Goal: Transaction & Acquisition: Download file/media

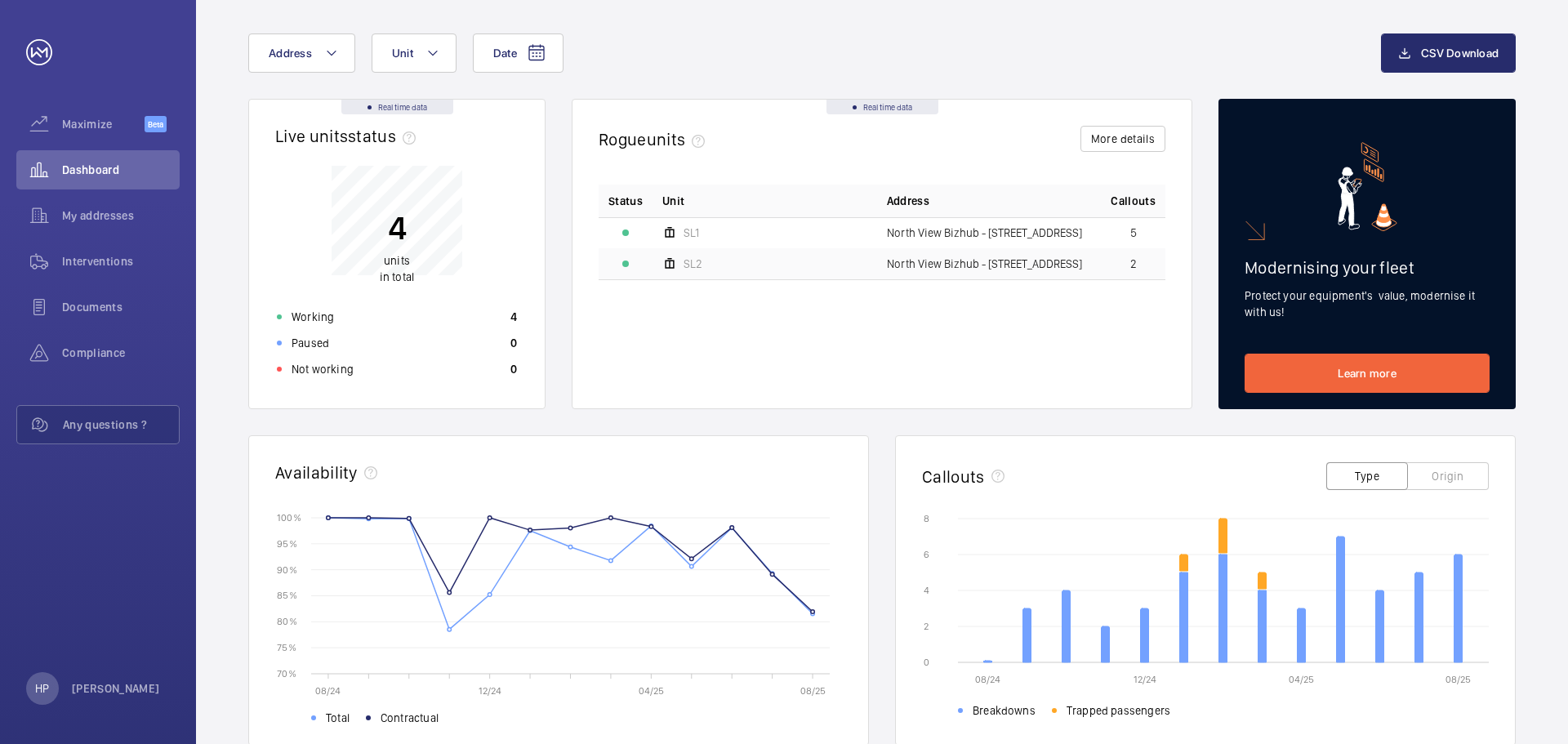
scroll to position [163, 0]
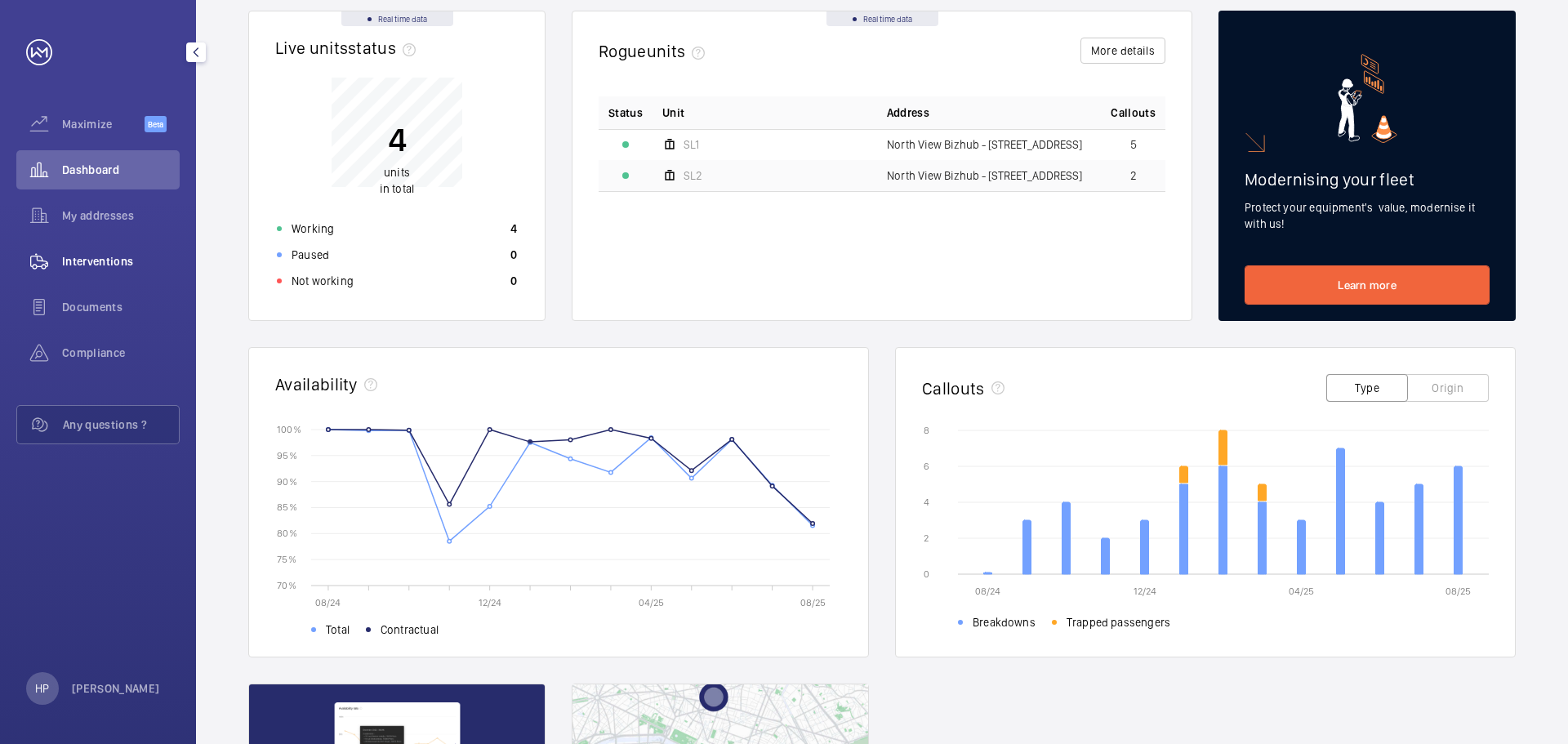
click at [98, 255] on span "Interventions" at bounding box center [121, 261] width 118 height 16
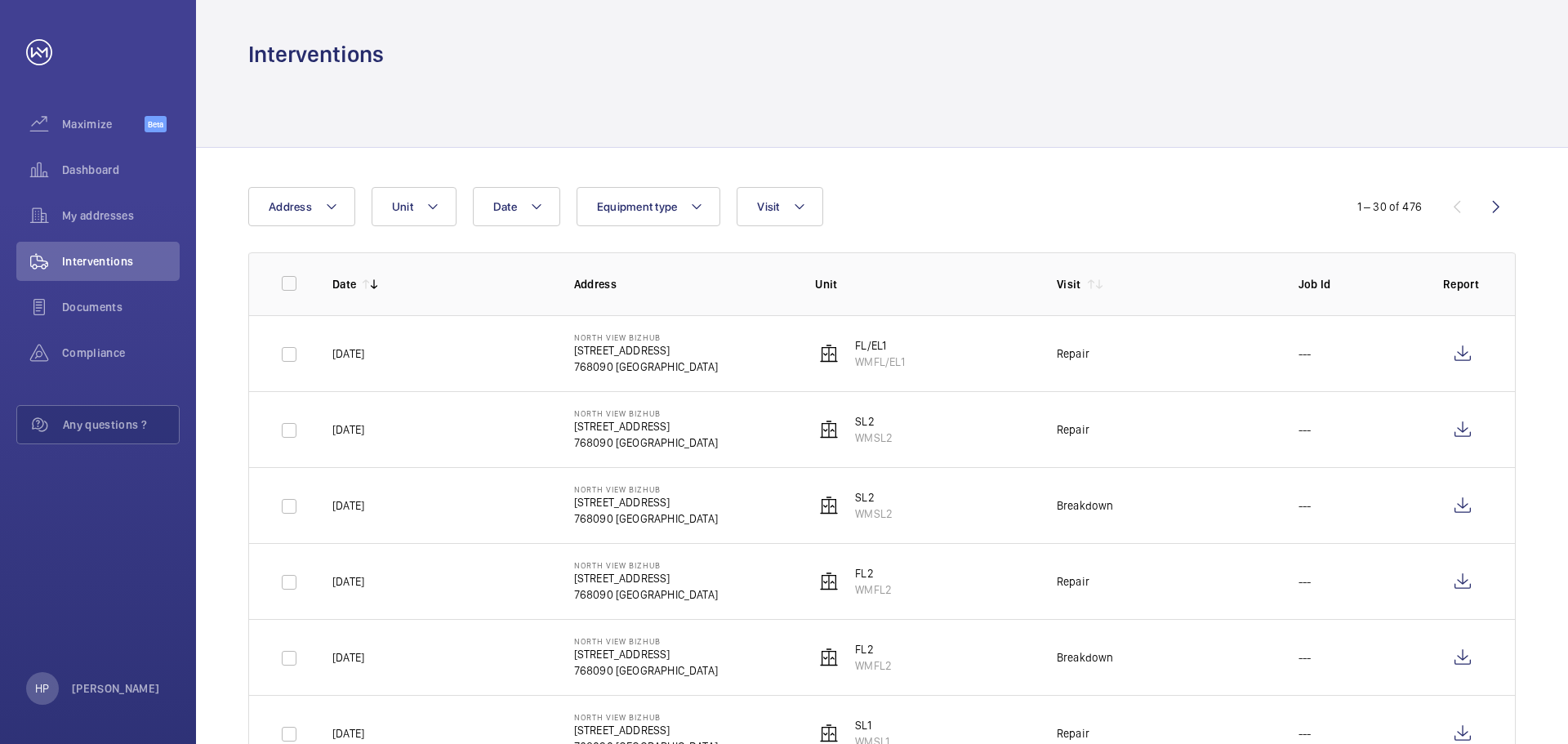
click at [877, 360] on p "WMFL/EL1" at bounding box center [879, 362] width 49 height 16
click at [107, 170] on span "Dashboard" at bounding box center [121, 170] width 118 height 16
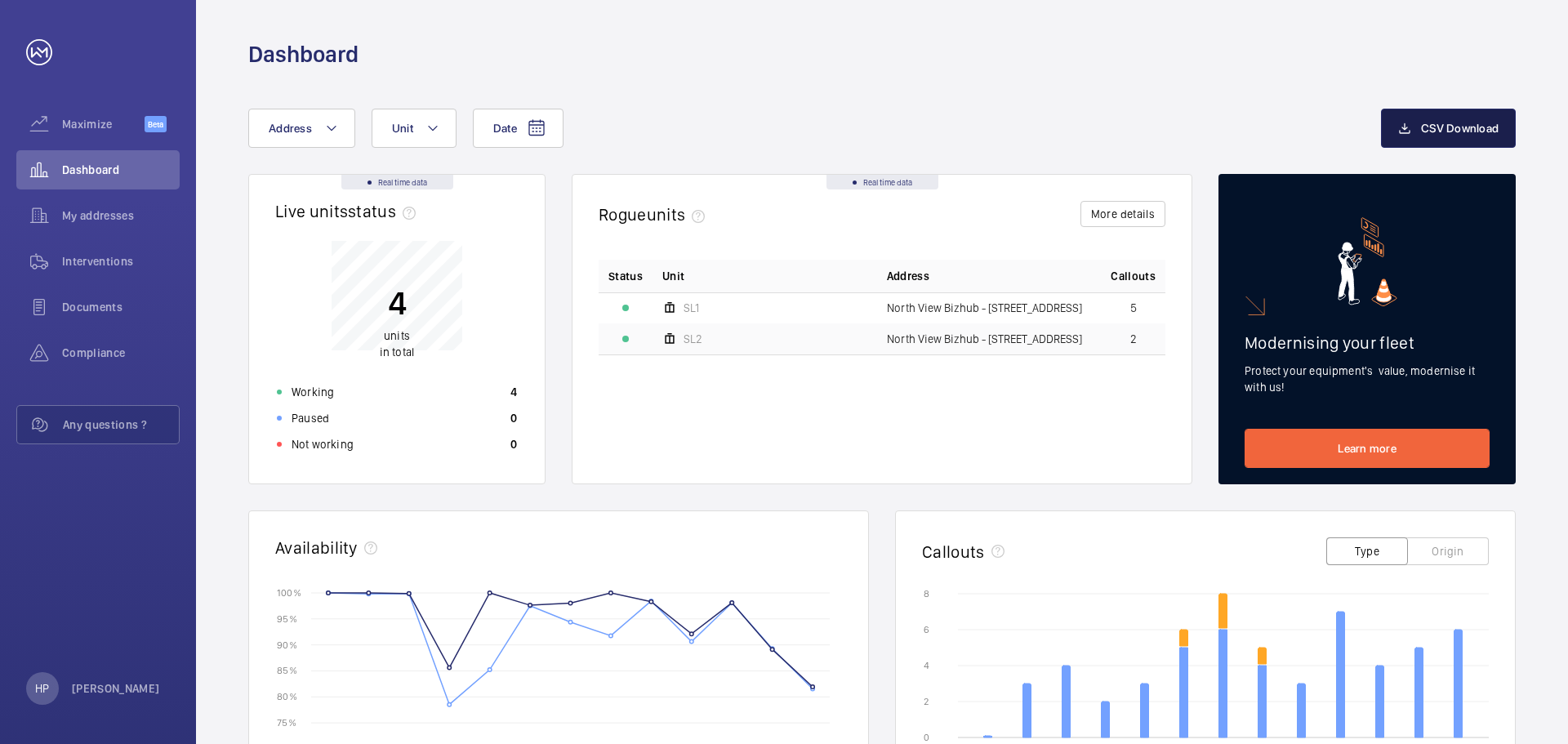
click at [1464, 123] on span "CSV Download" at bounding box center [1460, 127] width 78 height 13
click at [842, 108] on div "Date Address Unit CSV Download Real time data Live units status﻿ 4 units in tot…" at bounding box center [882, 633] width 1372 height 1127
click at [527, 133] on mat-icon at bounding box center [537, 128] width 20 height 20
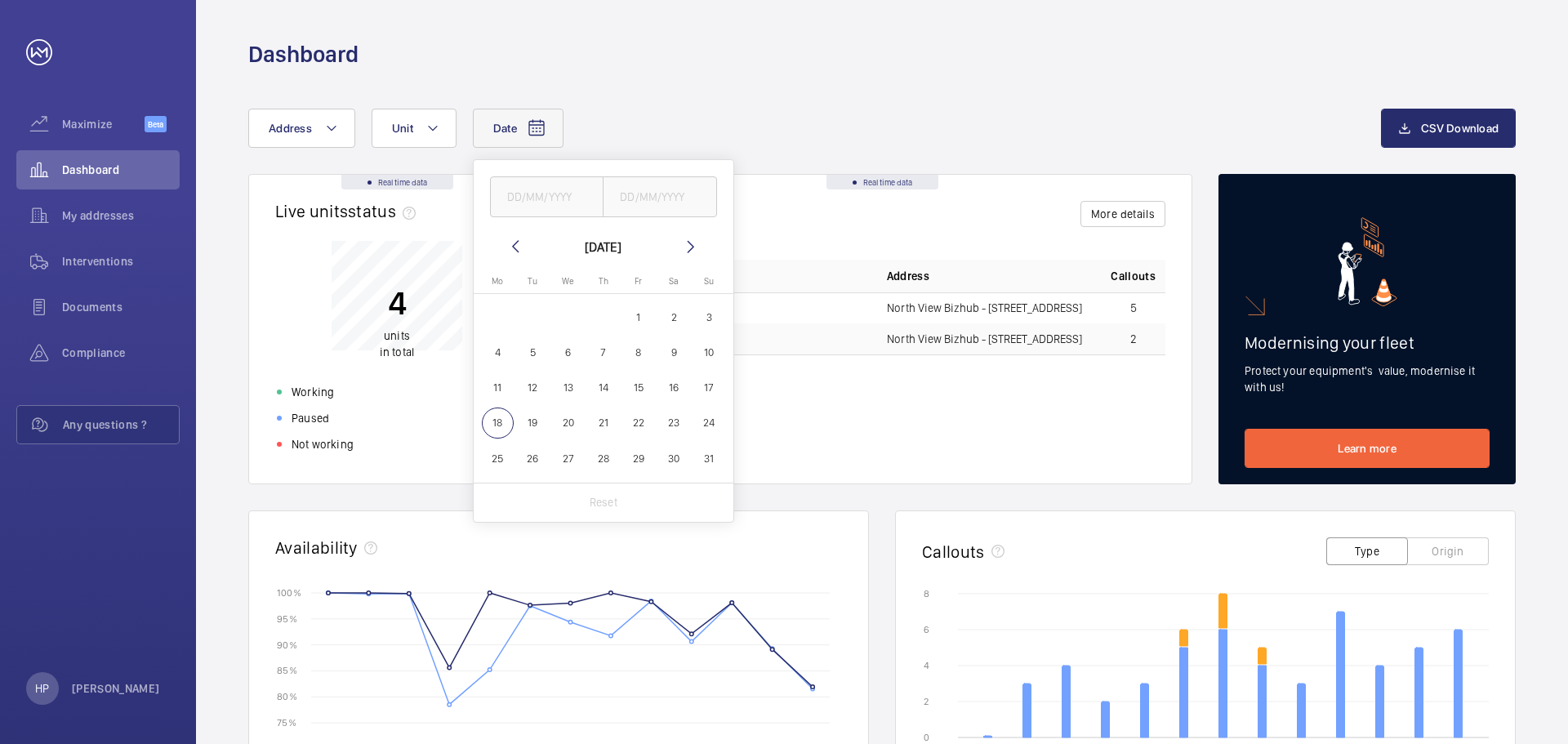
click at [518, 249] on mat-icon at bounding box center [515, 246] width 20 height 20
click at [685, 247] on mat-icon at bounding box center [691, 246] width 20 height 20
click at [634, 317] on span "1" at bounding box center [638, 317] width 32 height 32
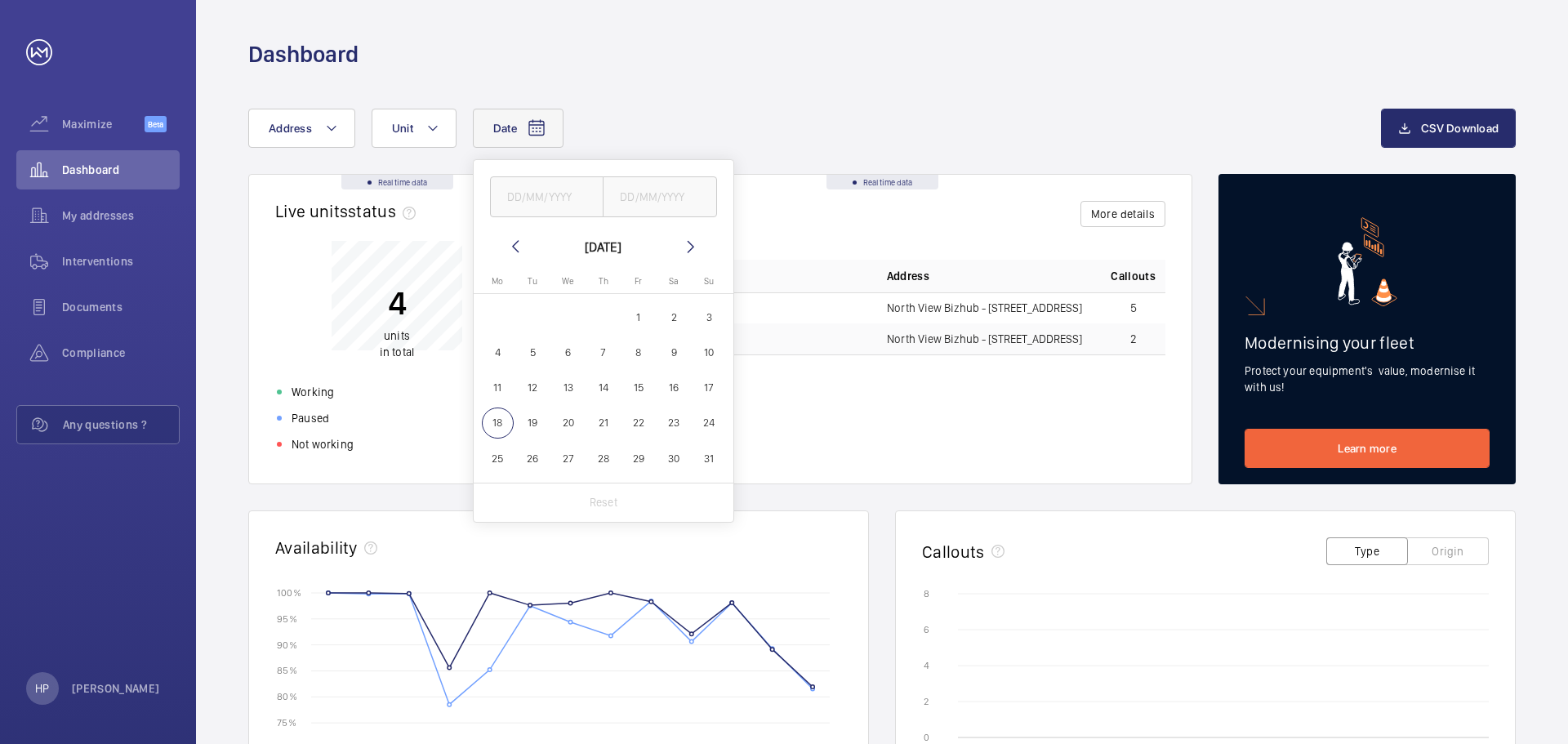
type input "[DATE]"
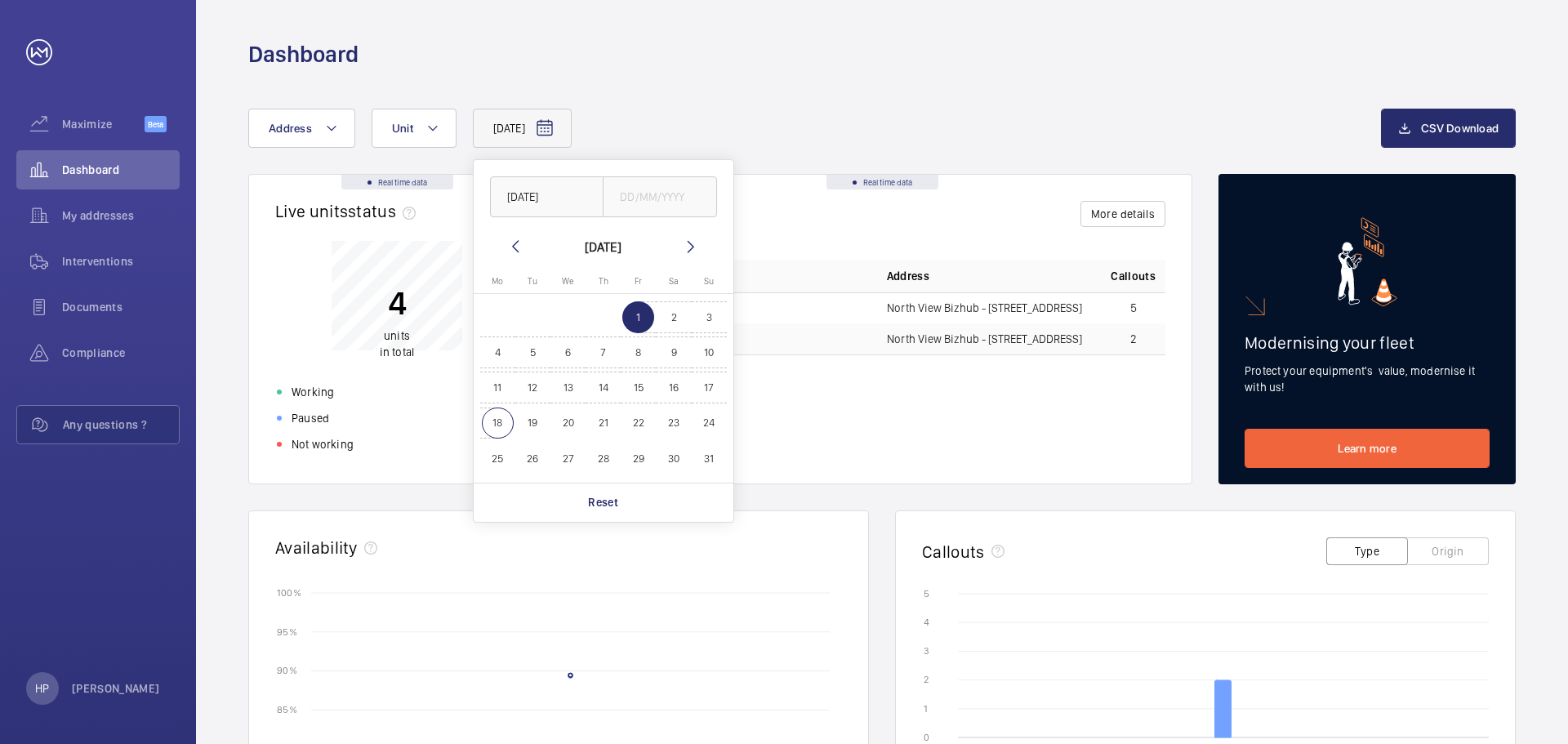
click at [492, 423] on span "18" at bounding box center [498, 423] width 32 height 32
type input "[DATE]"
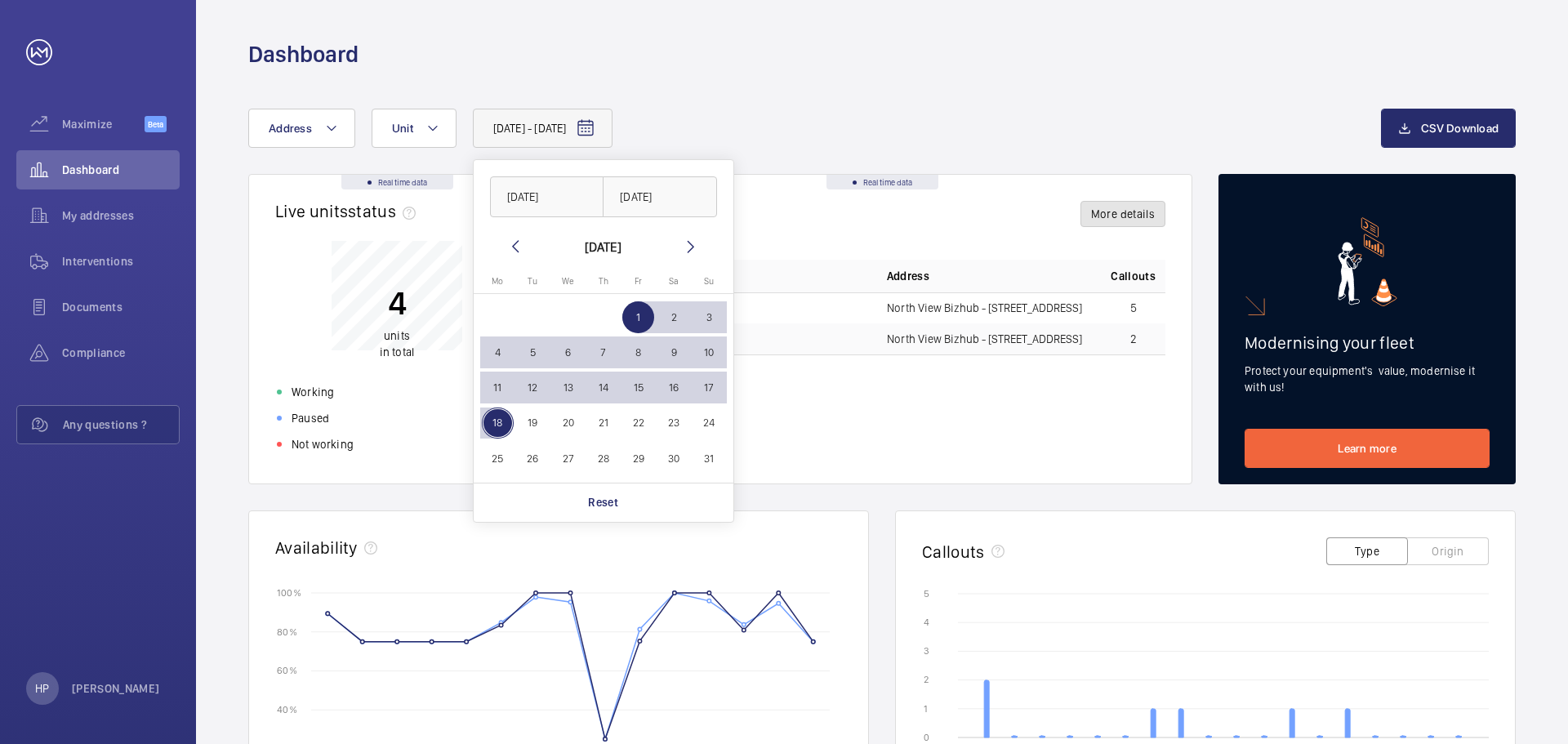
click at [1132, 216] on button "More details" at bounding box center [1122, 214] width 85 height 26
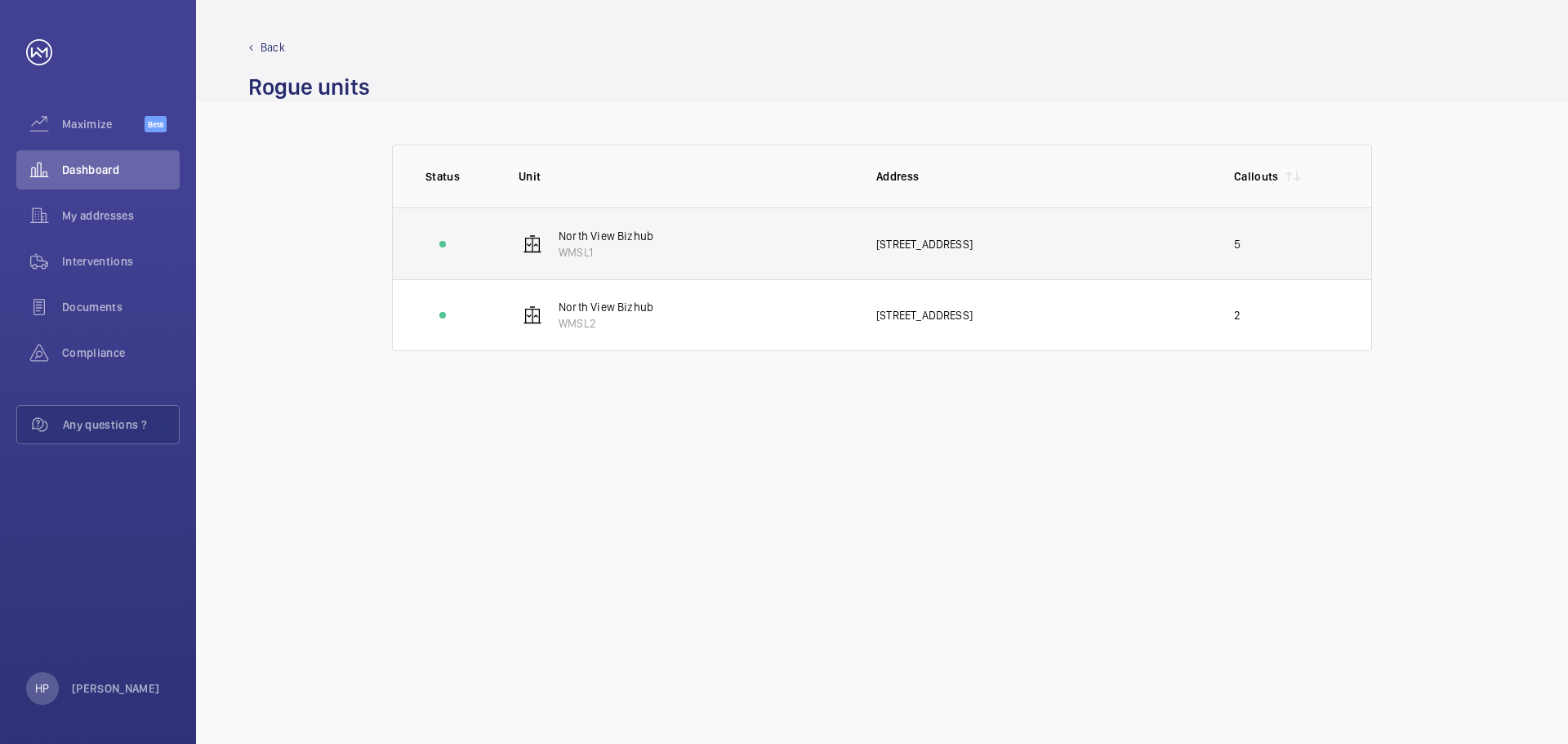
click at [589, 232] on p "North View Bizhub" at bounding box center [605, 236] width 94 height 16
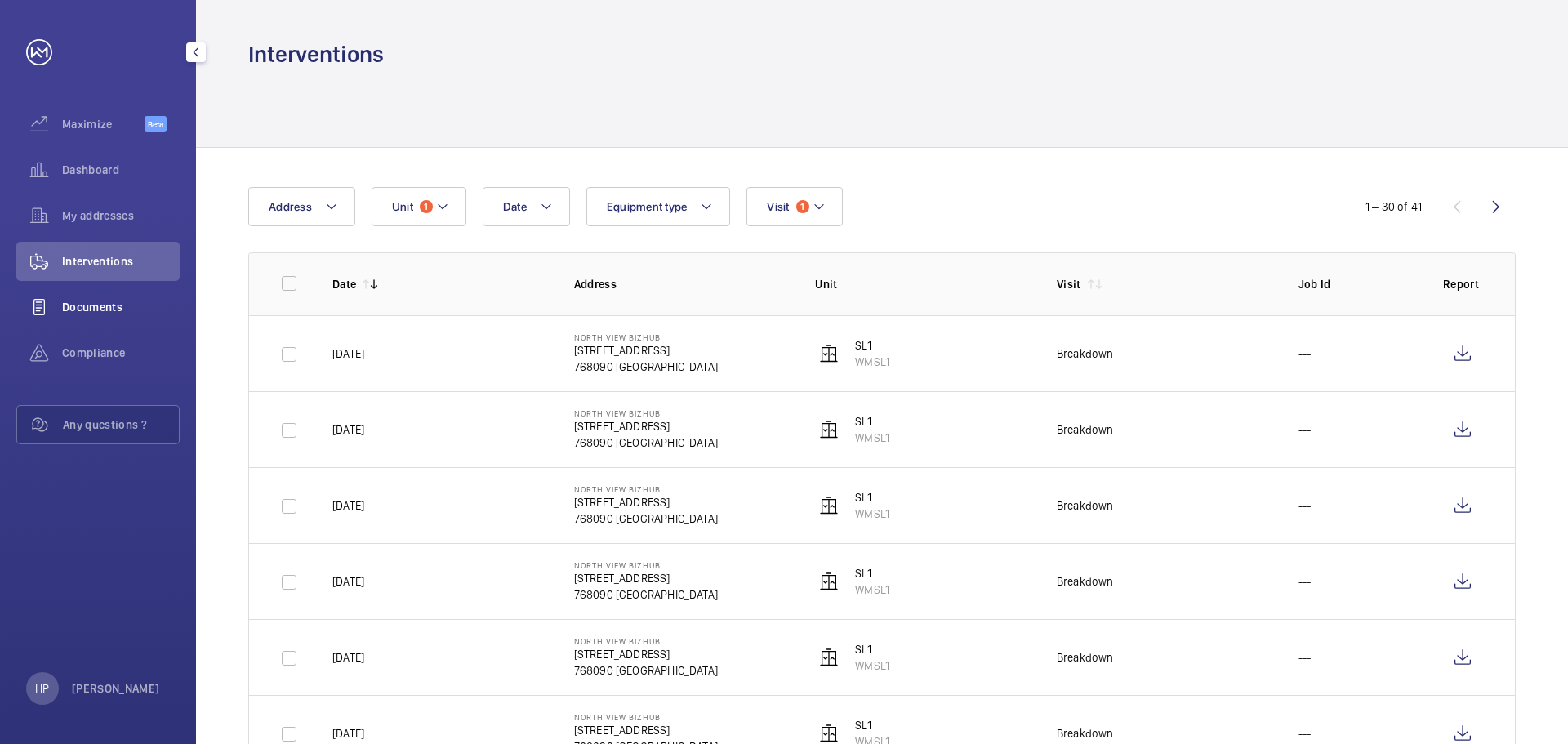
click at [106, 310] on span "Documents" at bounding box center [121, 307] width 118 height 16
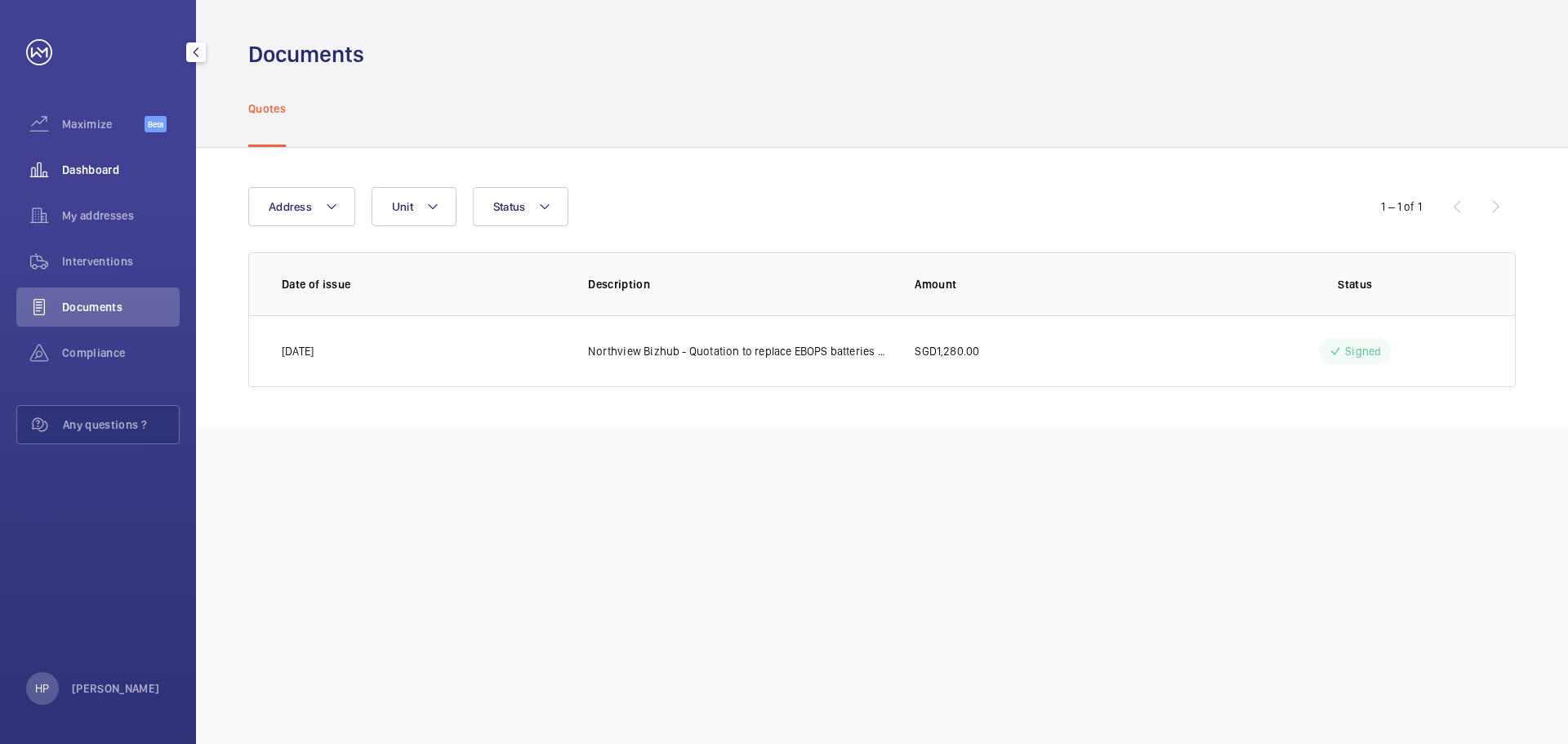
click at [111, 168] on span "Dashboard" at bounding box center [121, 170] width 118 height 16
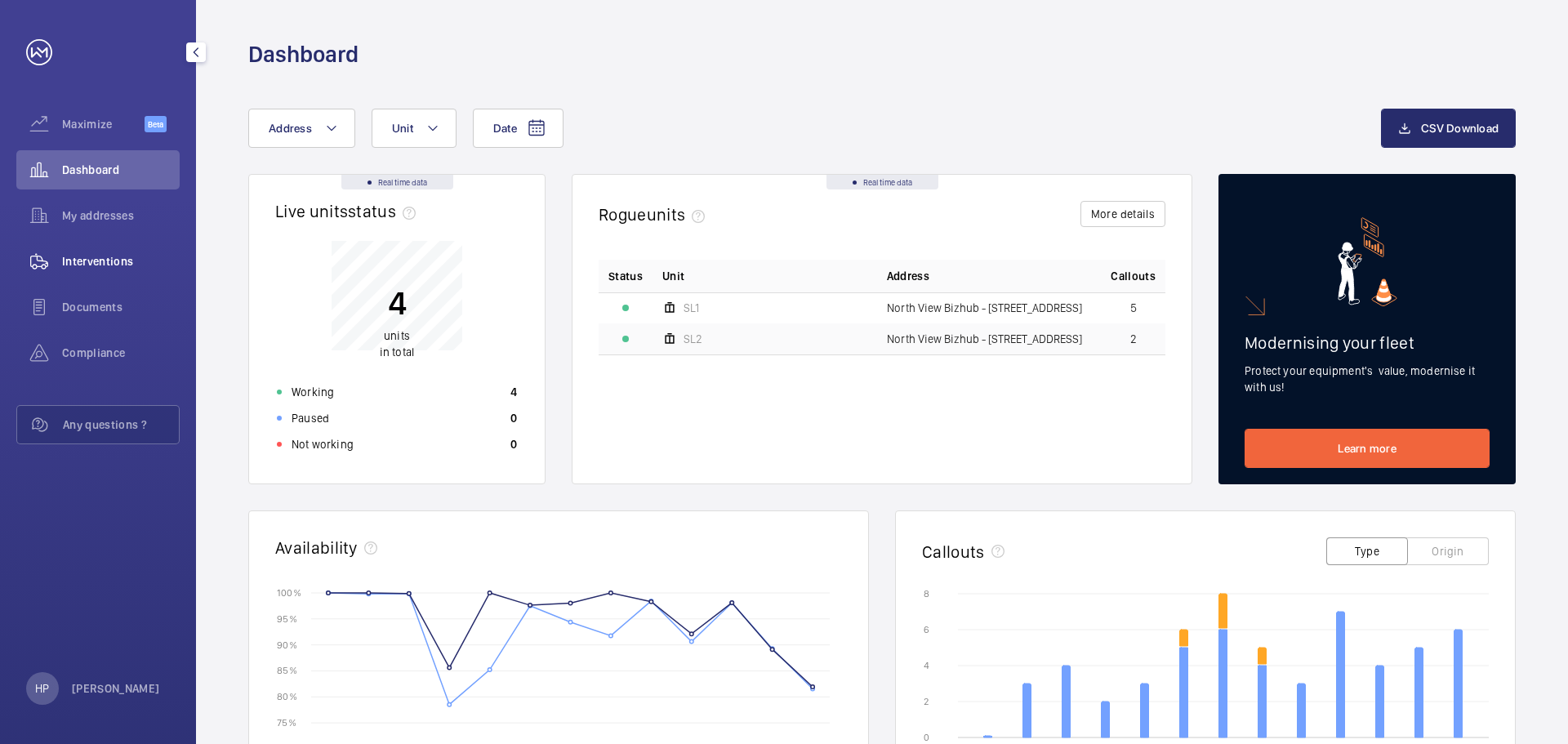
click at [71, 261] on span "Interventions" at bounding box center [121, 261] width 118 height 16
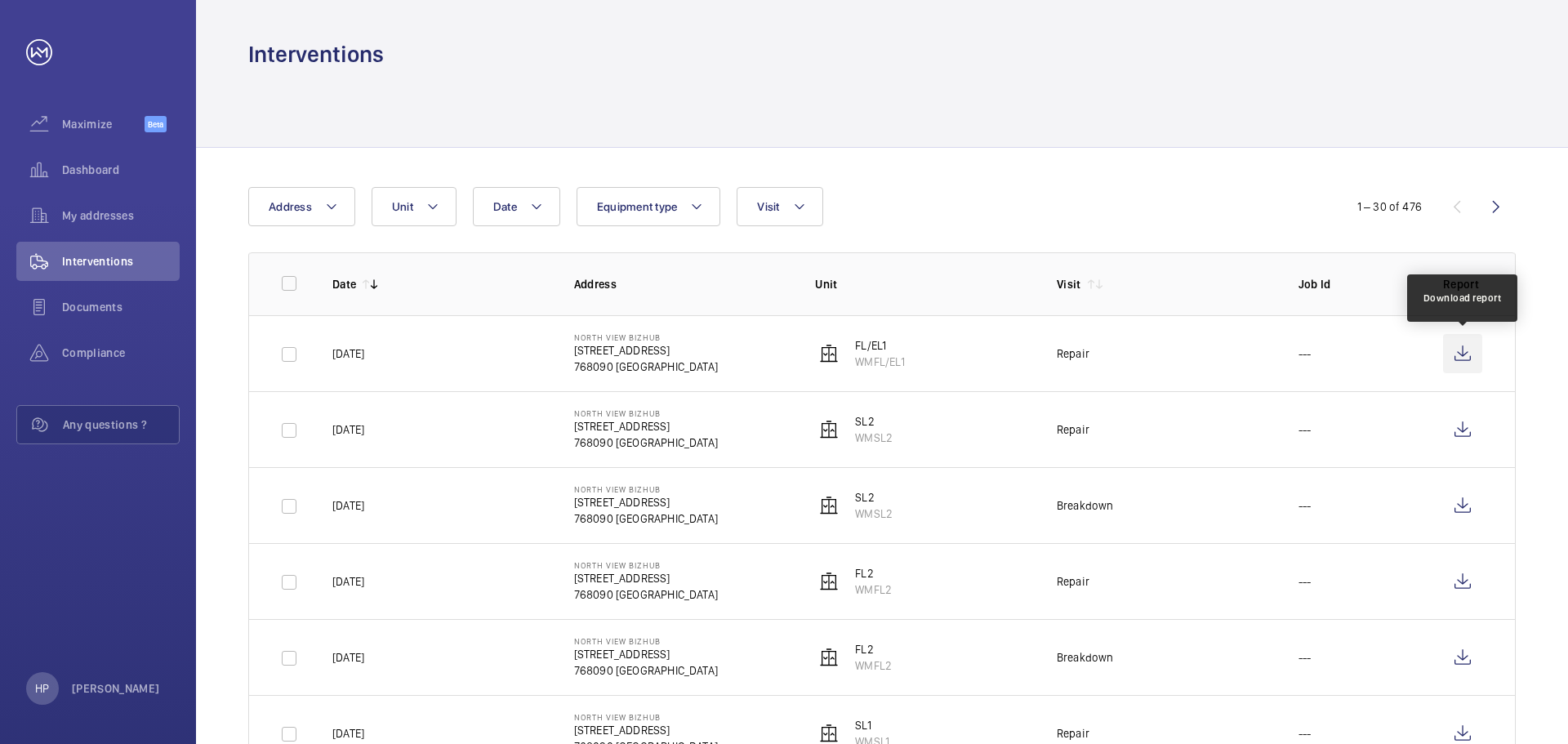
click at [1471, 343] on wm-front-icon-button at bounding box center [1462, 353] width 39 height 39
click at [134, 173] on span "Dashboard" at bounding box center [121, 170] width 118 height 16
